Goal: Information Seeking & Learning: Learn about a topic

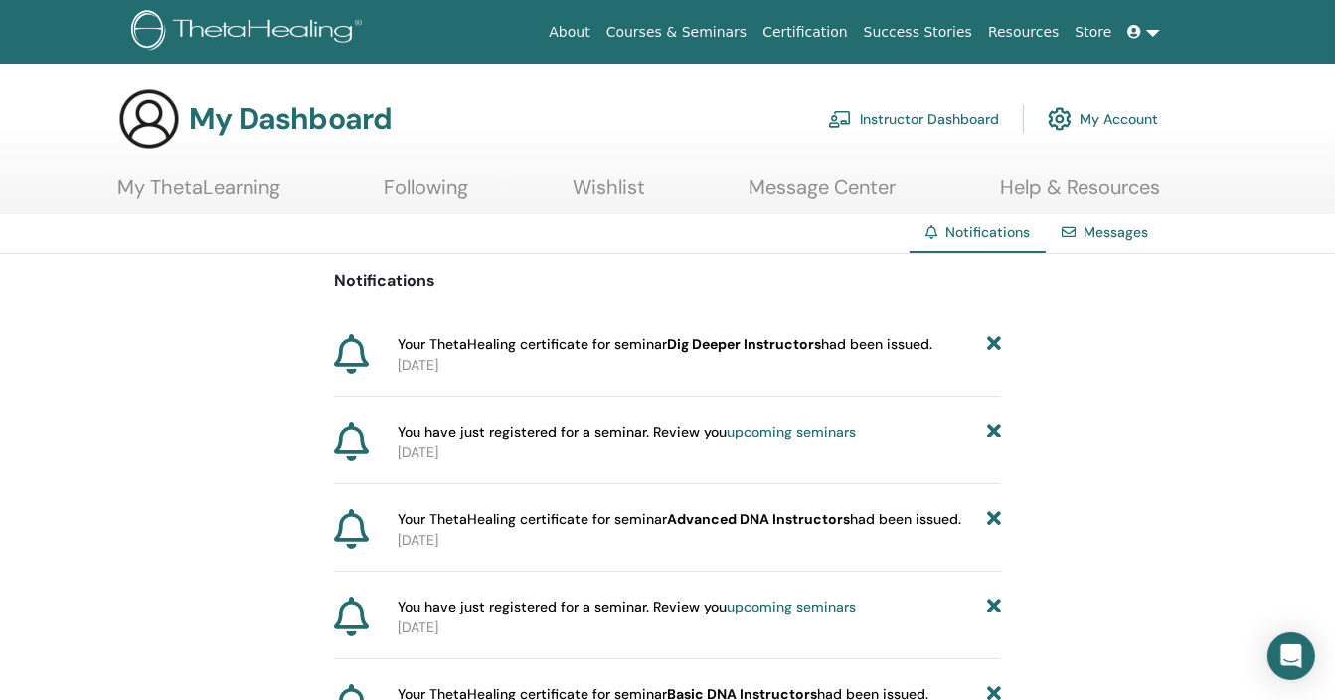
click at [945, 119] on link "Instructor Dashboard" at bounding box center [913, 119] width 171 height 44
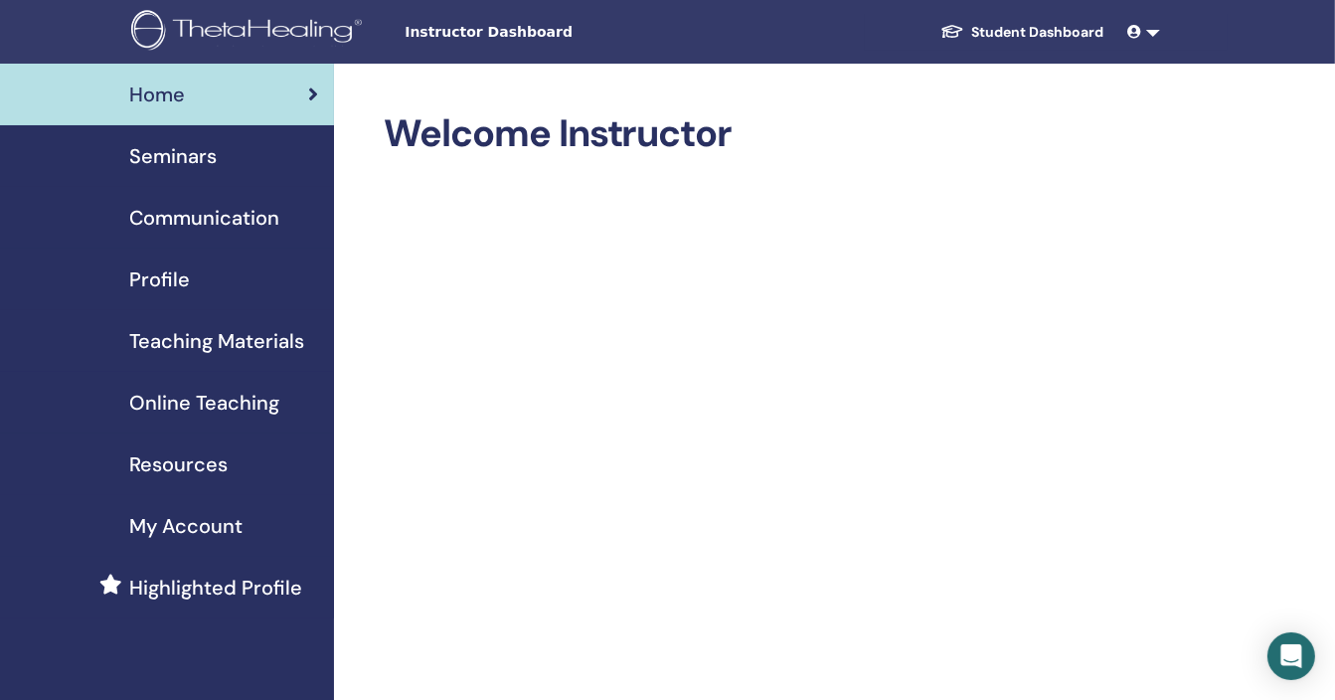
click at [249, 405] on span "Online Teaching" at bounding box center [204, 403] width 150 height 30
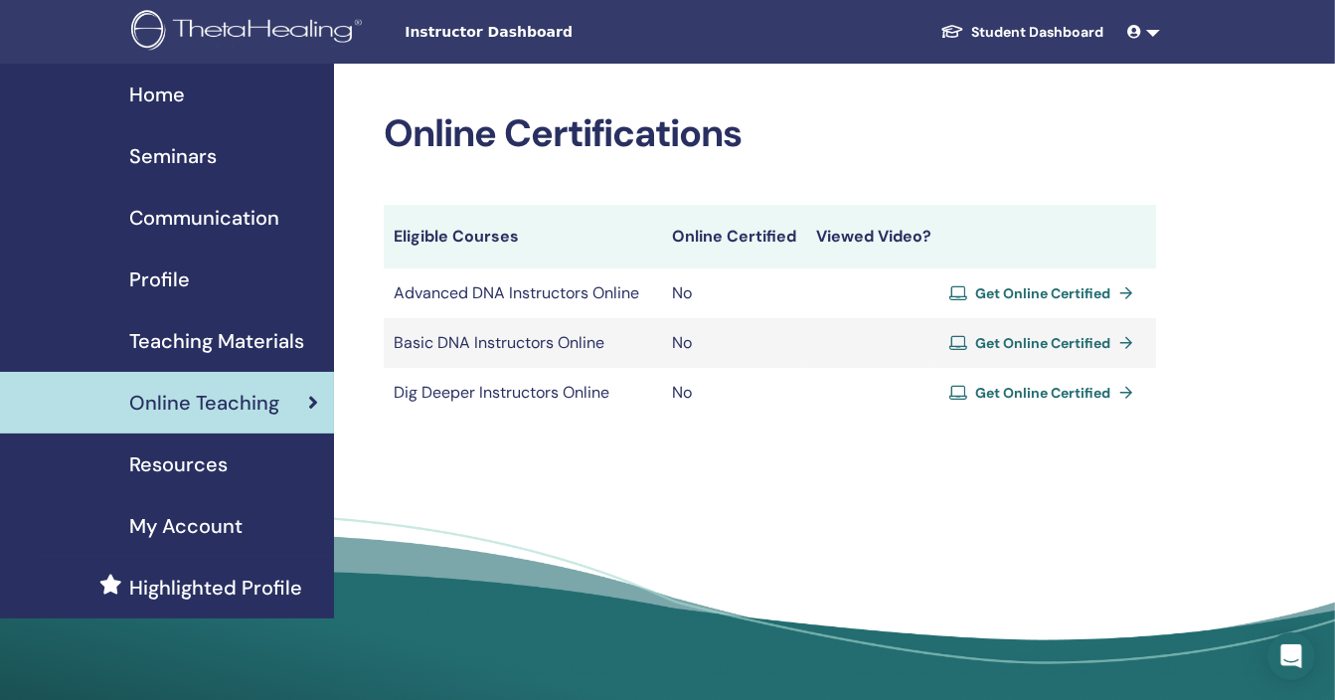
click at [1018, 293] on span "Get Online Certified" at bounding box center [1043, 293] width 135 height 18
click at [219, 460] on span "Resources" at bounding box center [178, 464] width 98 height 30
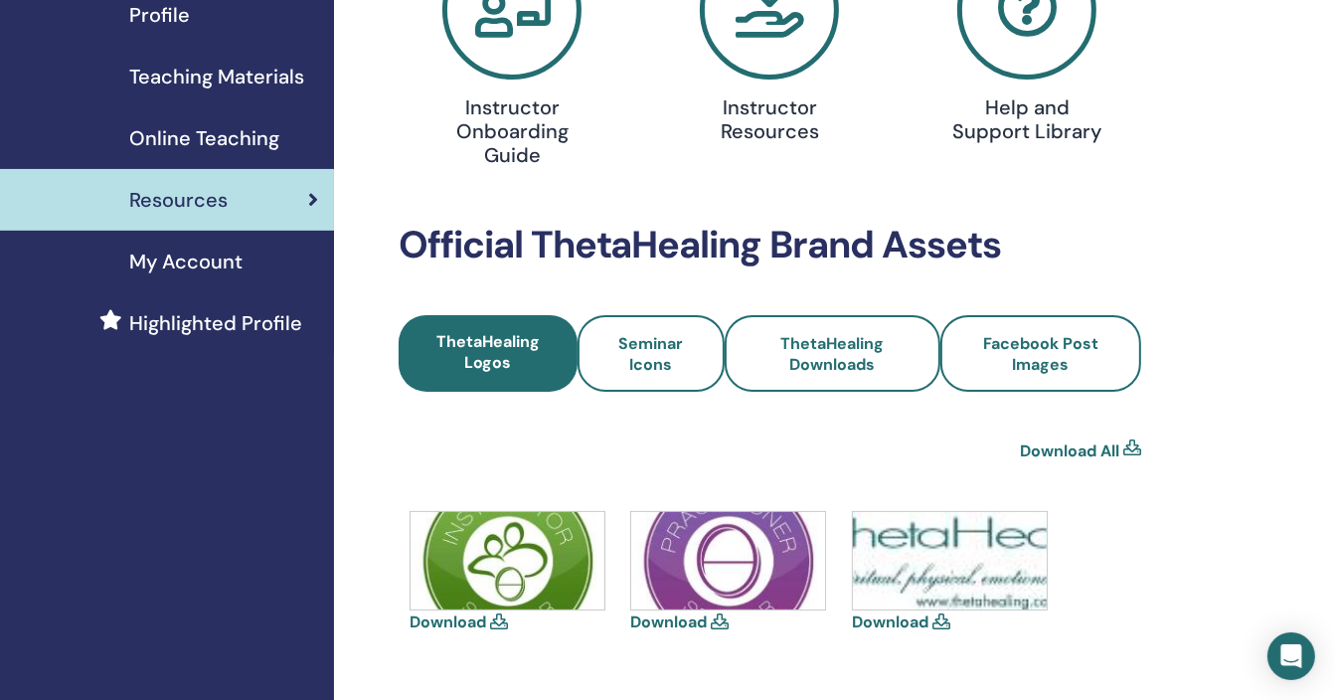
scroll to position [530, 0]
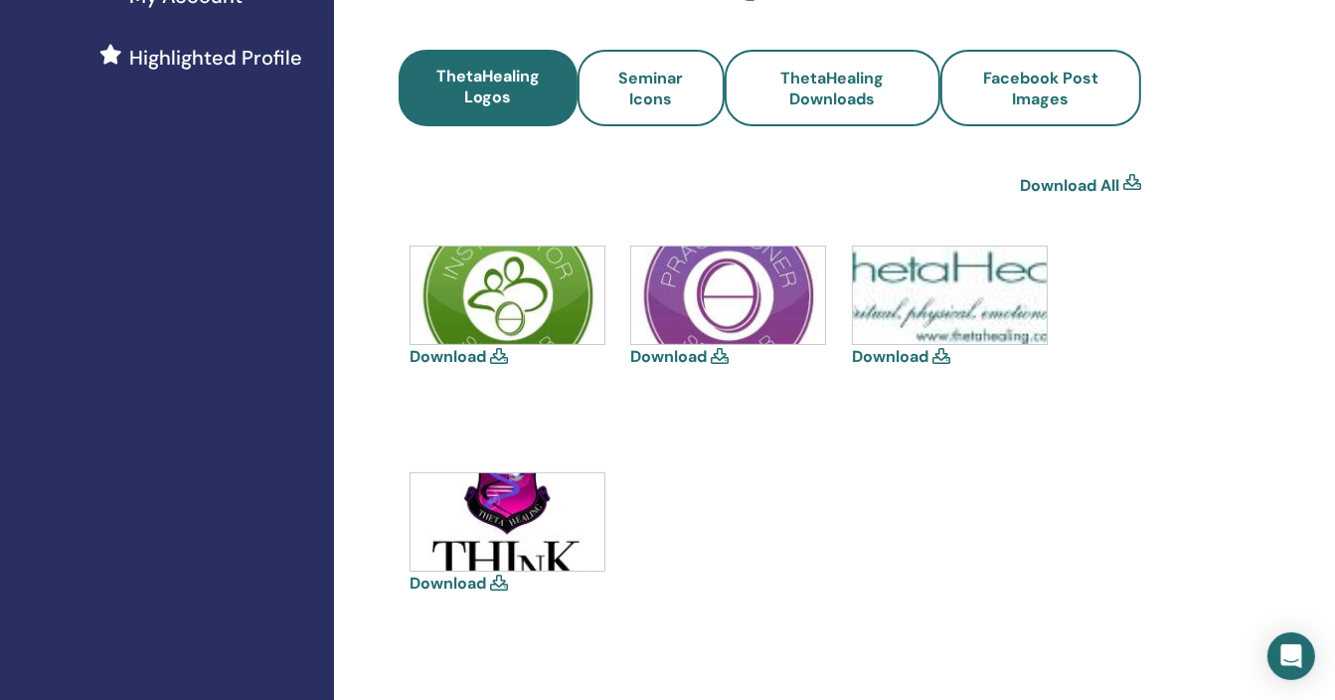
click at [497, 357] on icon at bounding box center [499, 356] width 18 height 16
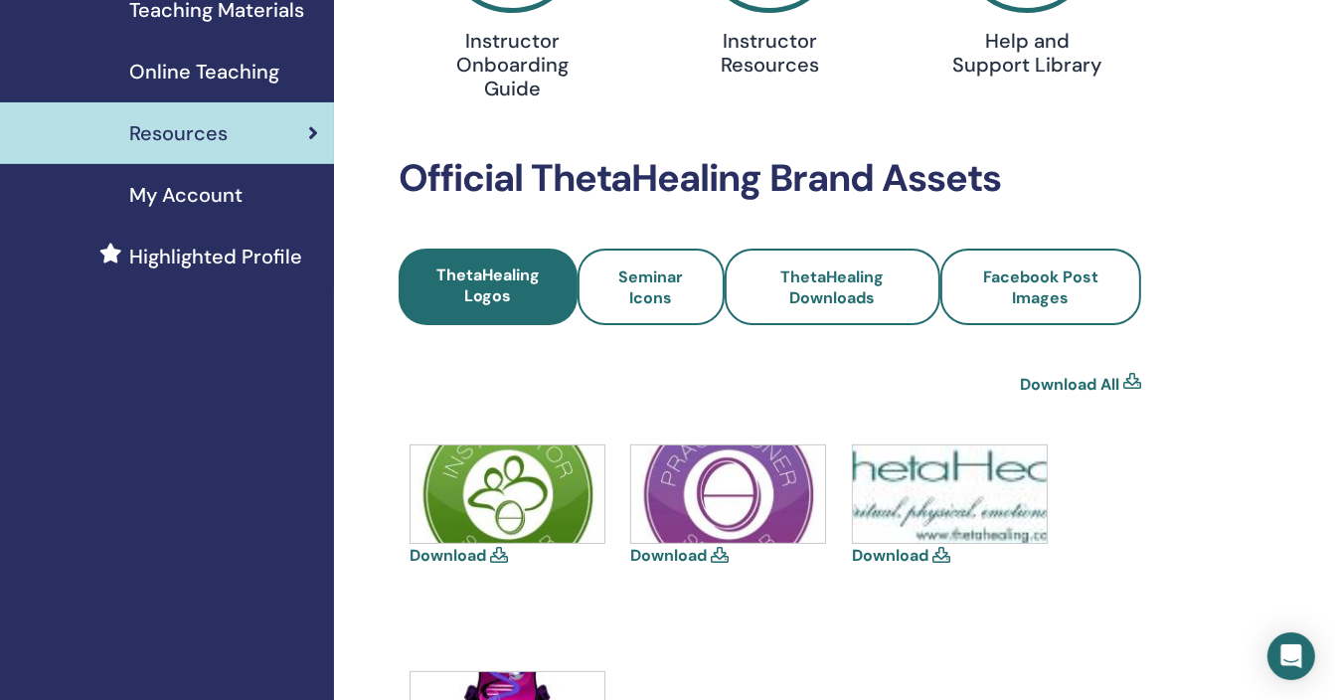
scroll to position [264, 0]
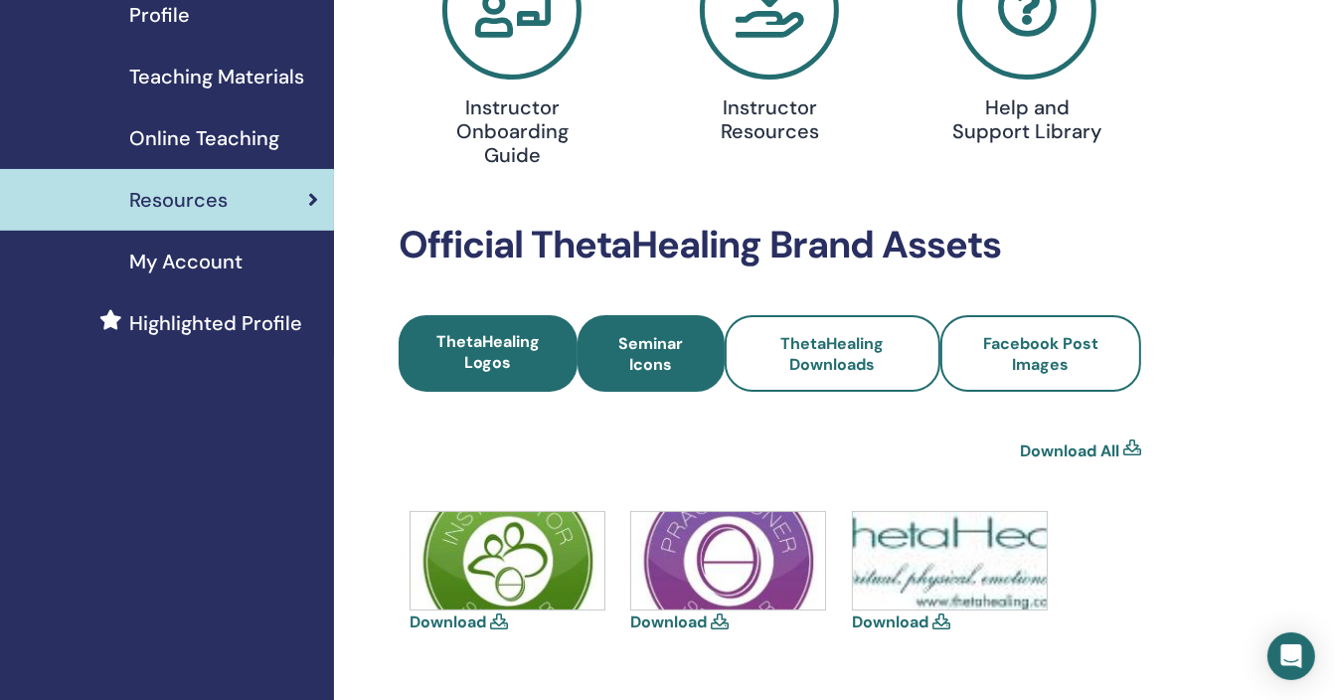
click at [641, 352] on span "Seminar Icons" at bounding box center [650, 354] width 93 height 42
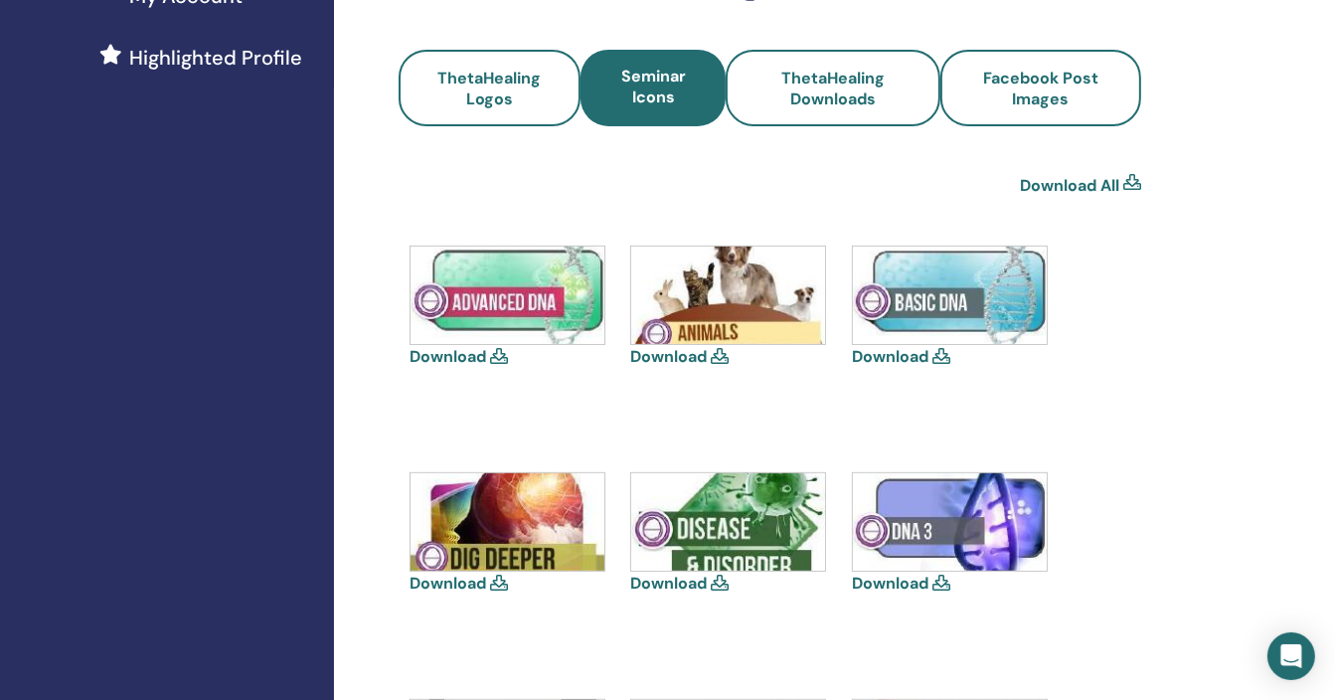
scroll to position [264, 0]
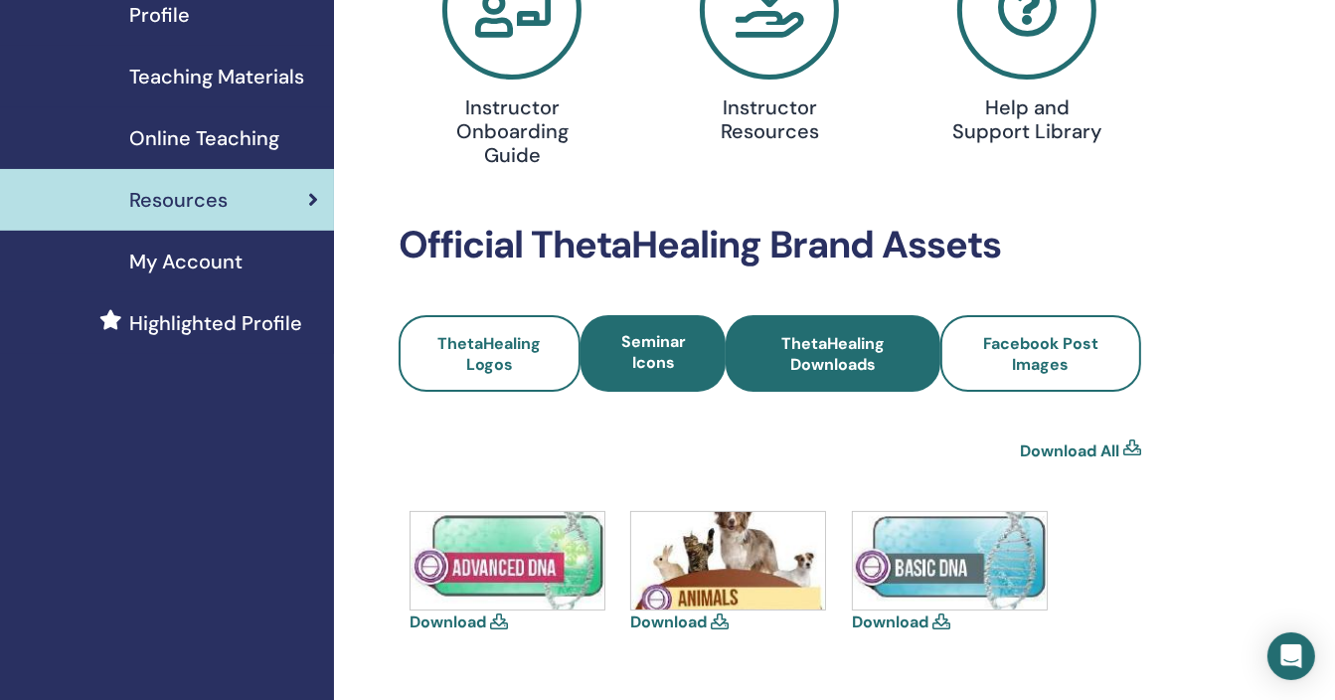
click at [859, 349] on span "ThetaHealing Downloads" at bounding box center [832, 354] width 161 height 42
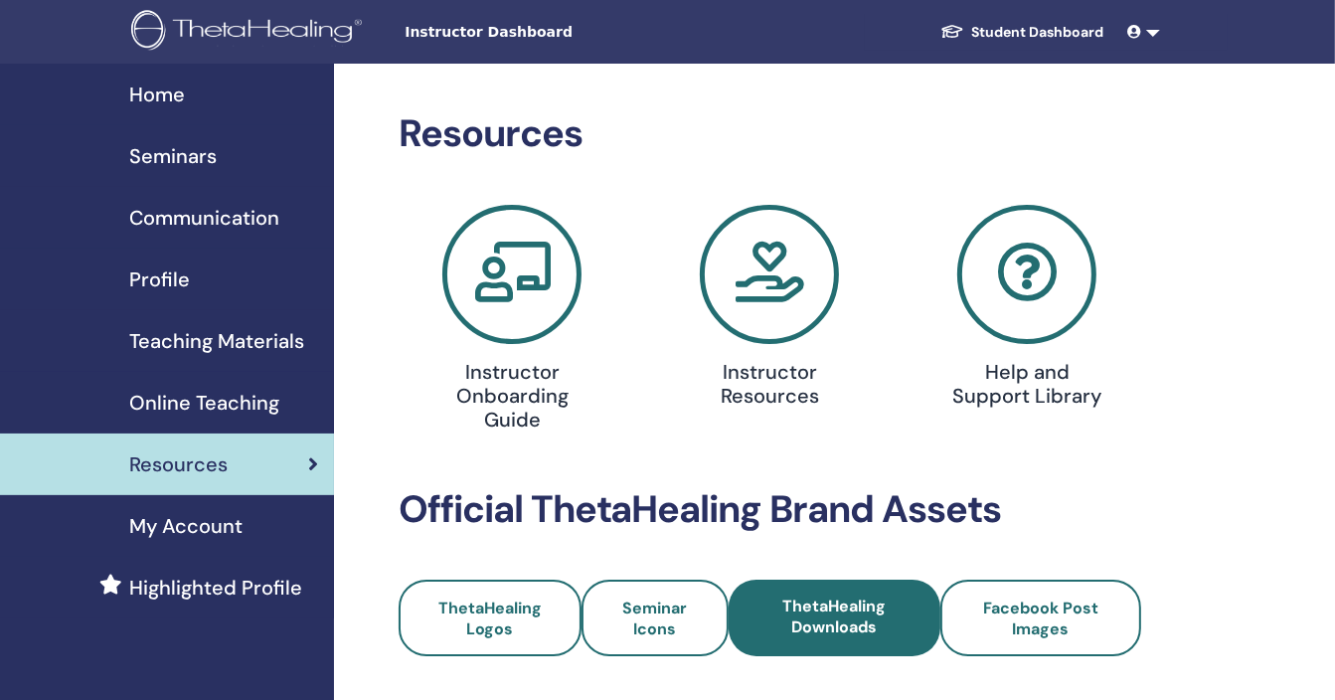
scroll to position [264, 0]
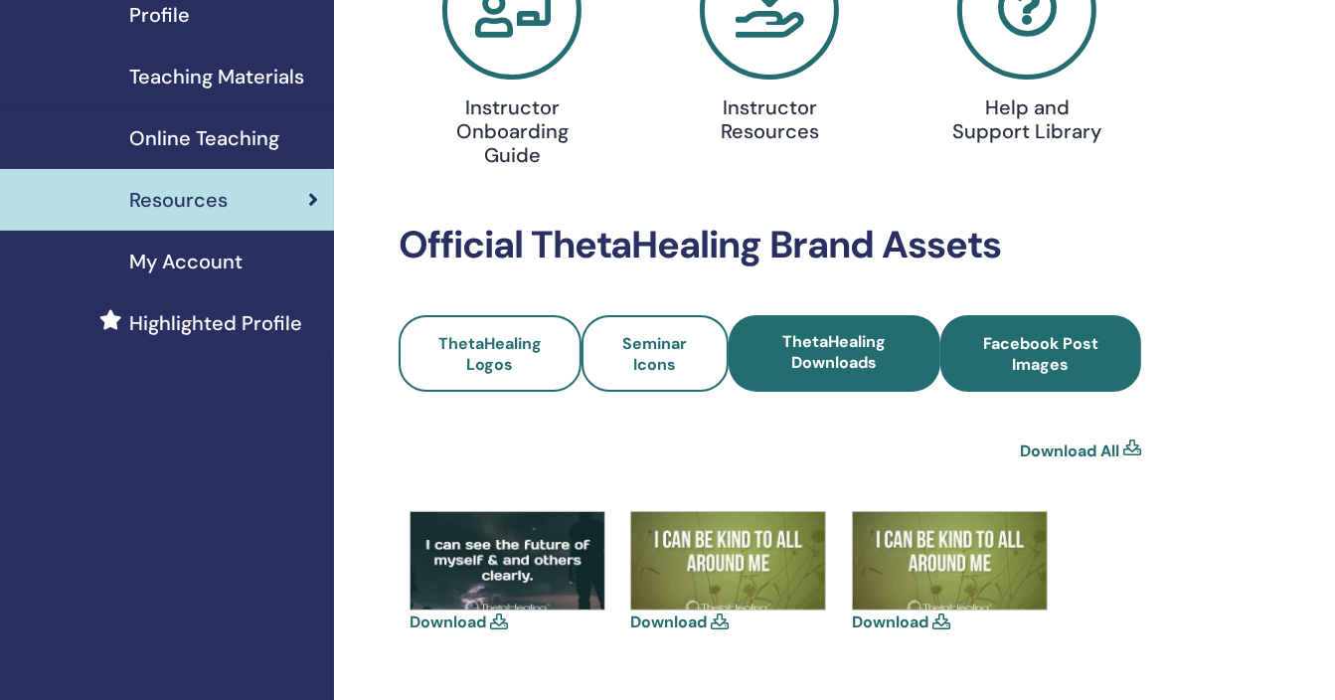
click at [1019, 357] on span "Facebook Post Images" at bounding box center [1041, 354] width 148 height 42
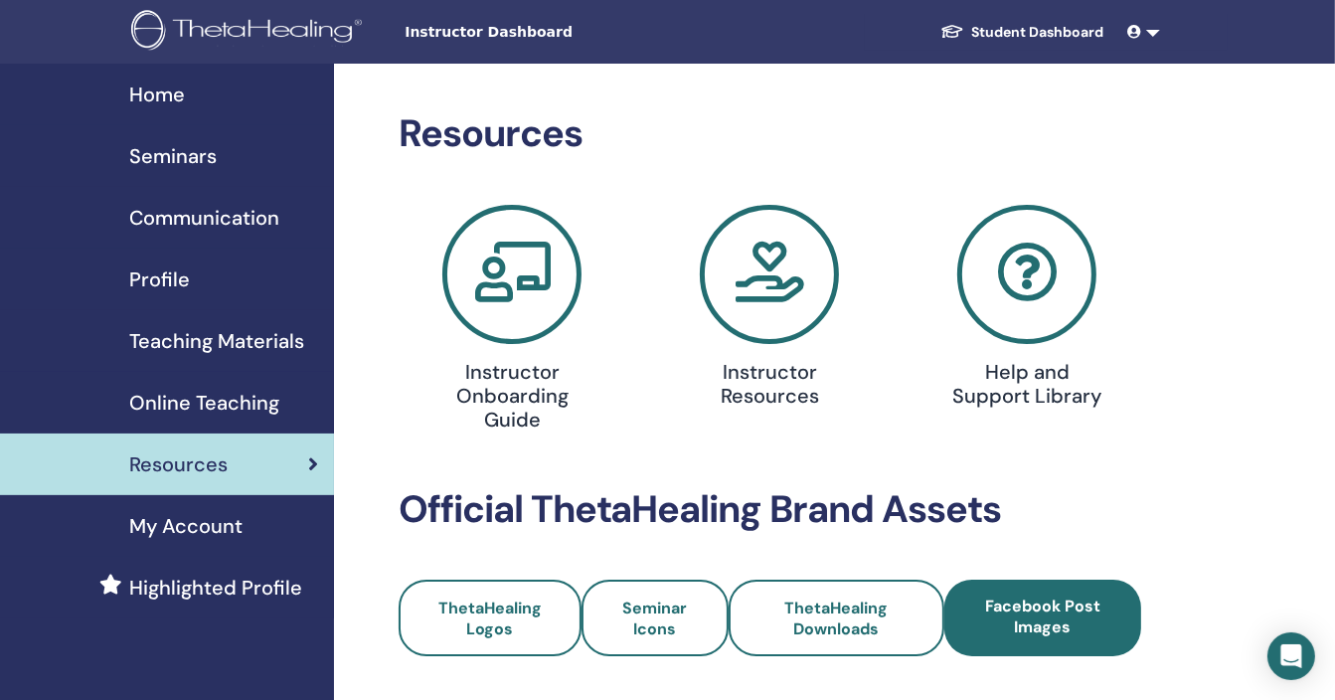
click at [769, 273] on icon at bounding box center [769, 274] width 139 height 139
click at [1049, 27] on link "Student Dashboard" at bounding box center [1022, 32] width 196 height 37
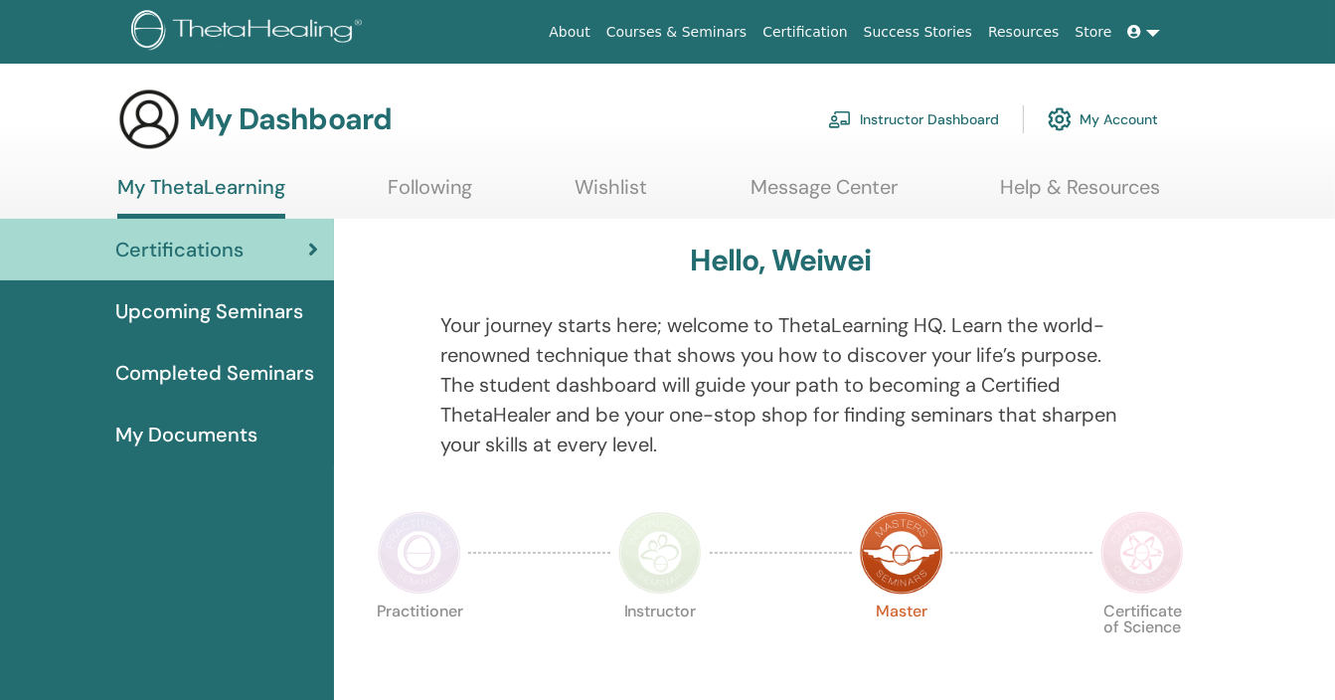
click at [429, 202] on link "Following" at bounding box center [430, 194] width 84 height 39
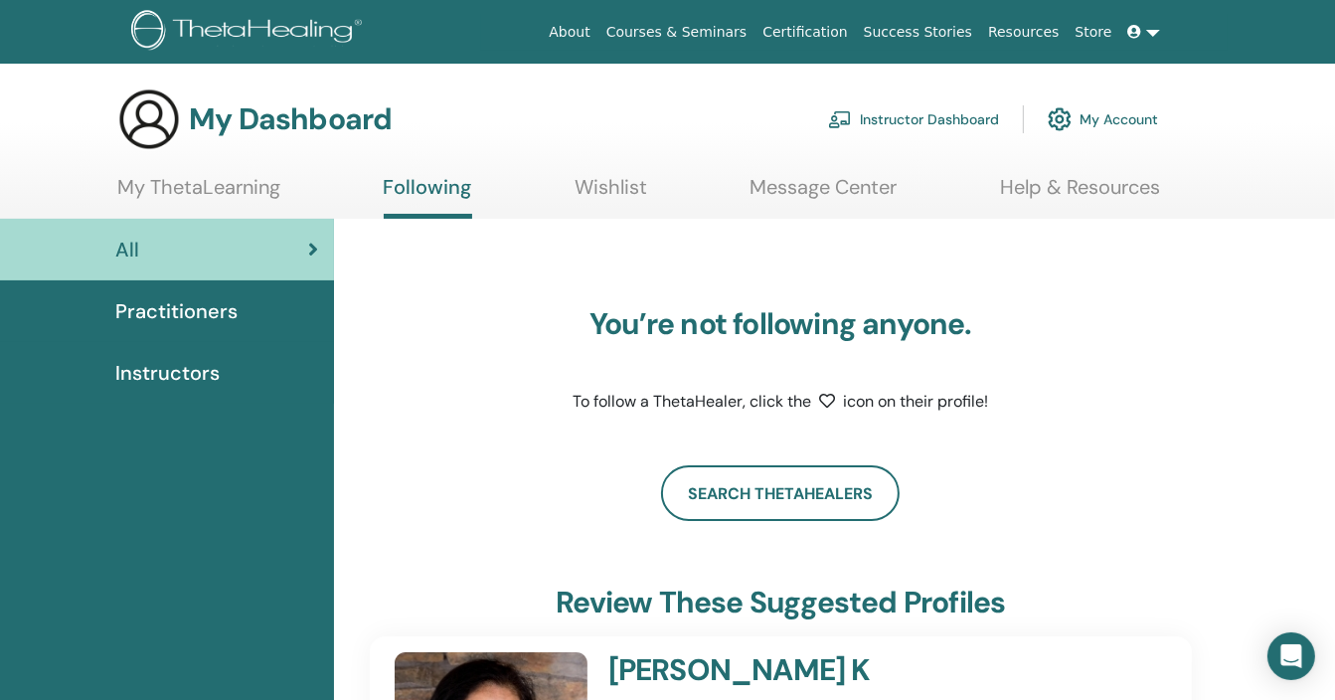
click at [685, 29] on link "Courses & Seminars" at bounding box center [676, 32] width 157 height 37
